Goal: Find specific page/section: Find specific page/section

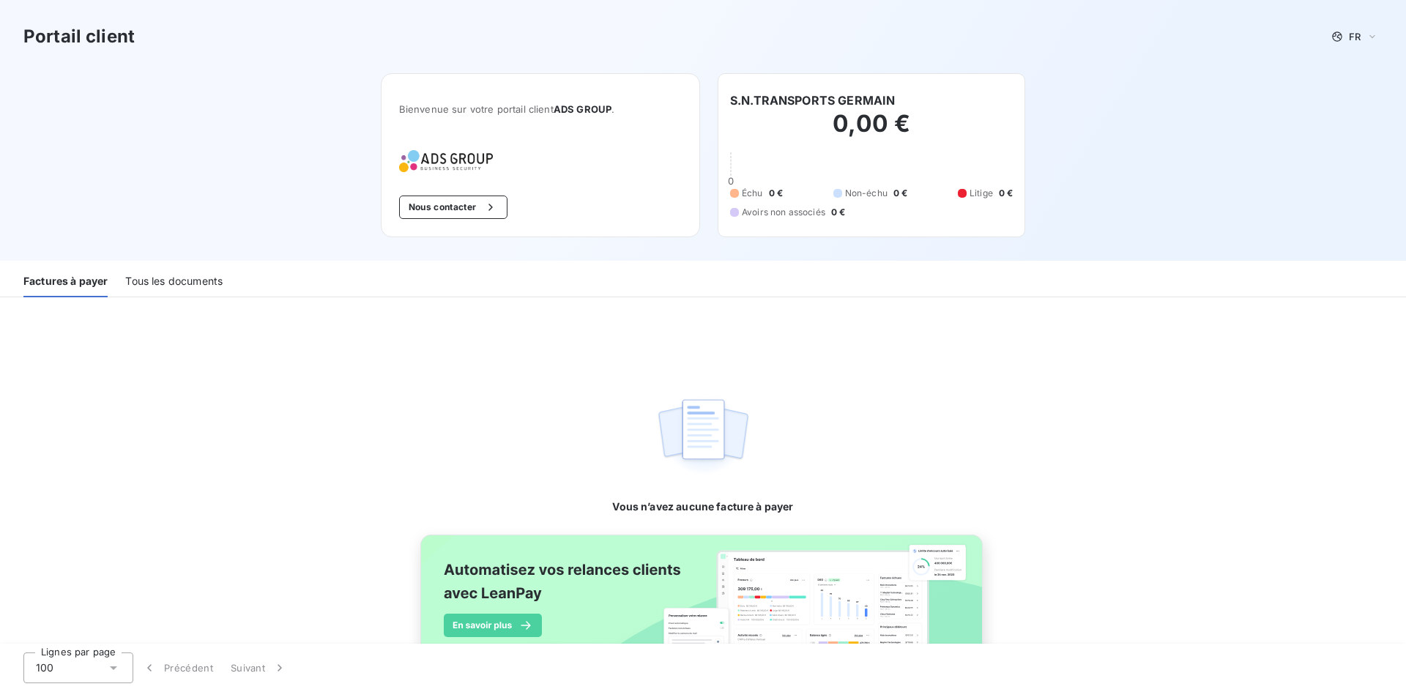
click at [187, 283] on div "Tous les documents" at bounding box center [173, 282] width 97 height 31
